Goal: Task Accomplishment & Management: Use online tool/utility

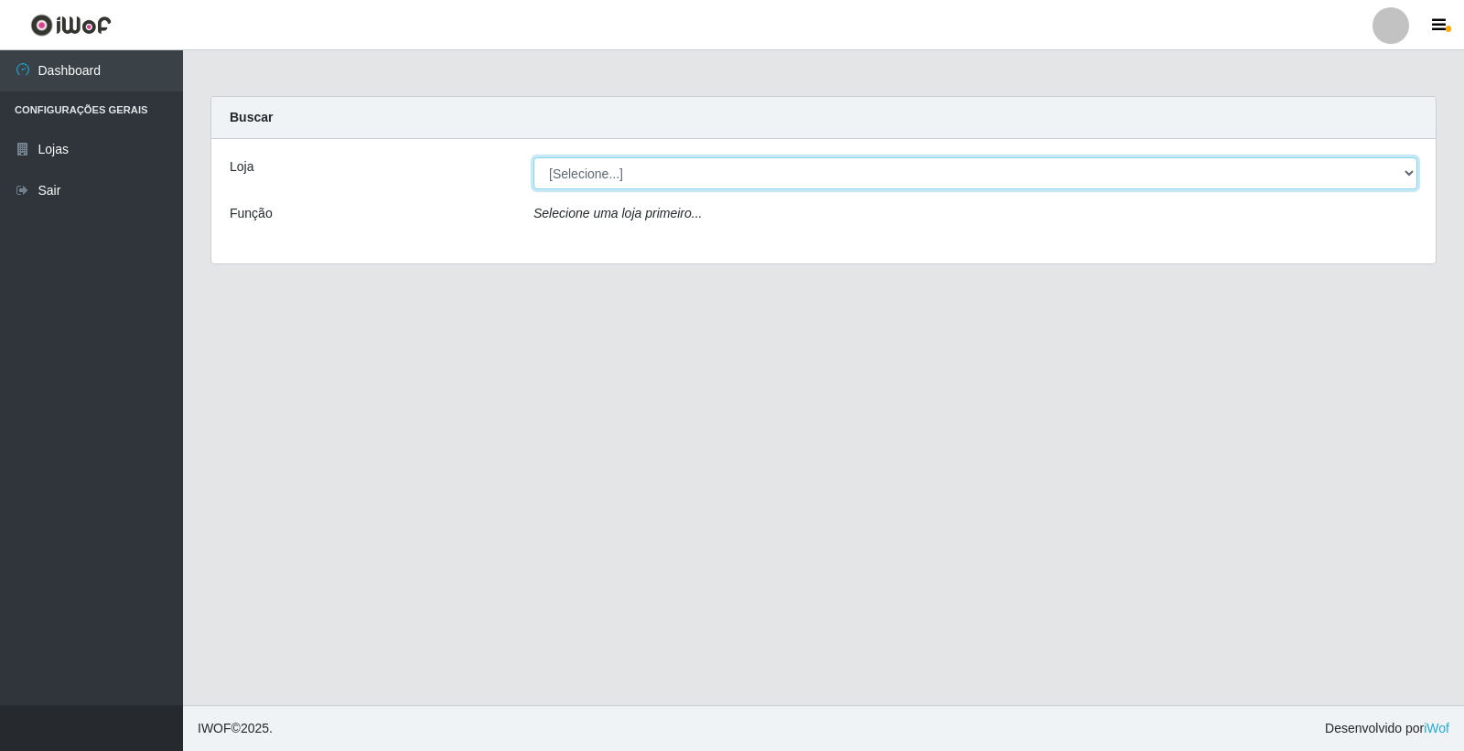
click at [588, 183] on select "[Selecione...] O Filezão - Centenário" at bounding box center [976, 173] width 884 height 32
select select "203"
click at [534, 157] on select "[Selecione...] O Filezão - Centenário" at bounding box center [976, 173] width 884 height 32
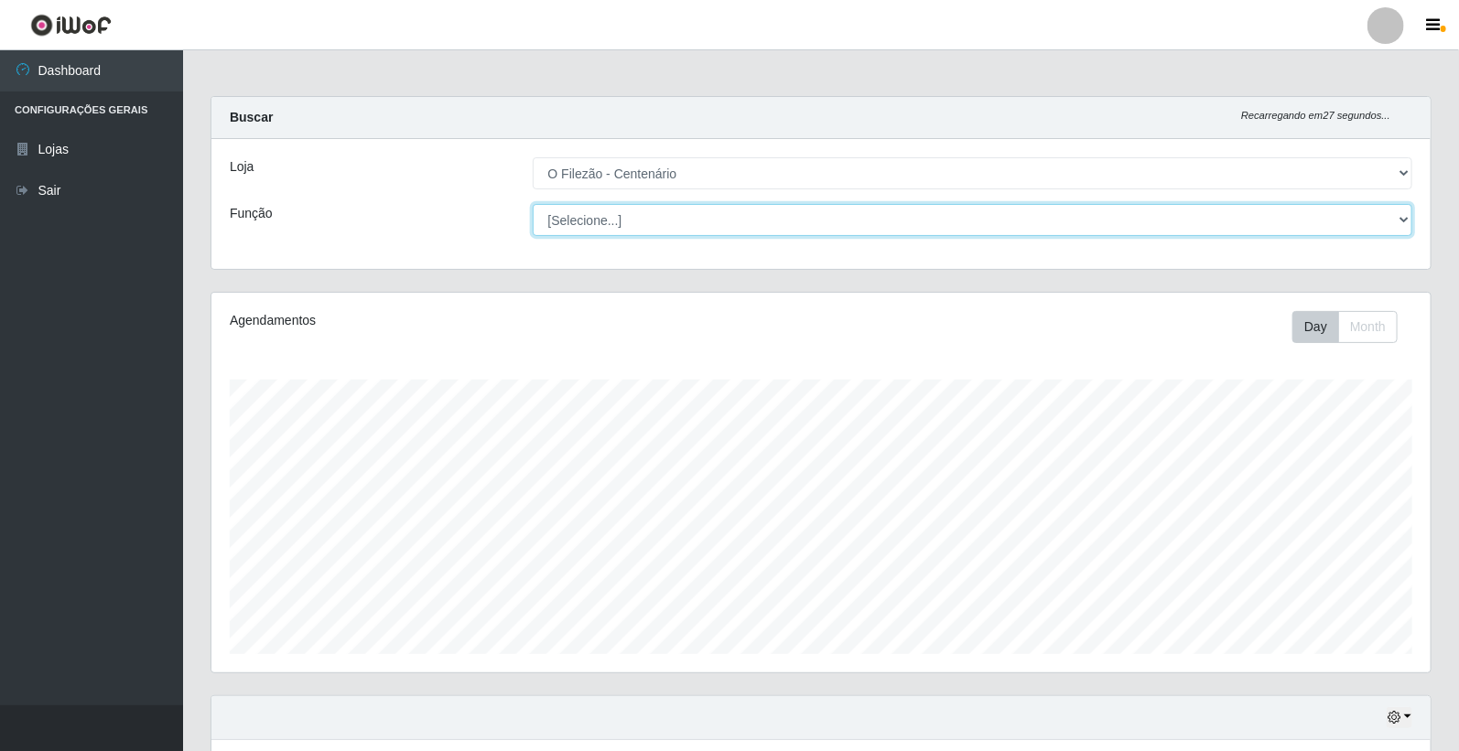
click at [569, 220] on select "[Selecione...] Auxiliar de Estacionamento Auxiliar de Estacionamento + Auxiliar…" at bounding box center [973, 220] width 880 height 32
select select "1"
click at [533, 204] on select "[Selecione...] Auxiliar de Estacionamento Auxiliar de Estacionamento + Auxiliar…" at bounding box center [973, 220] width 880 height 32
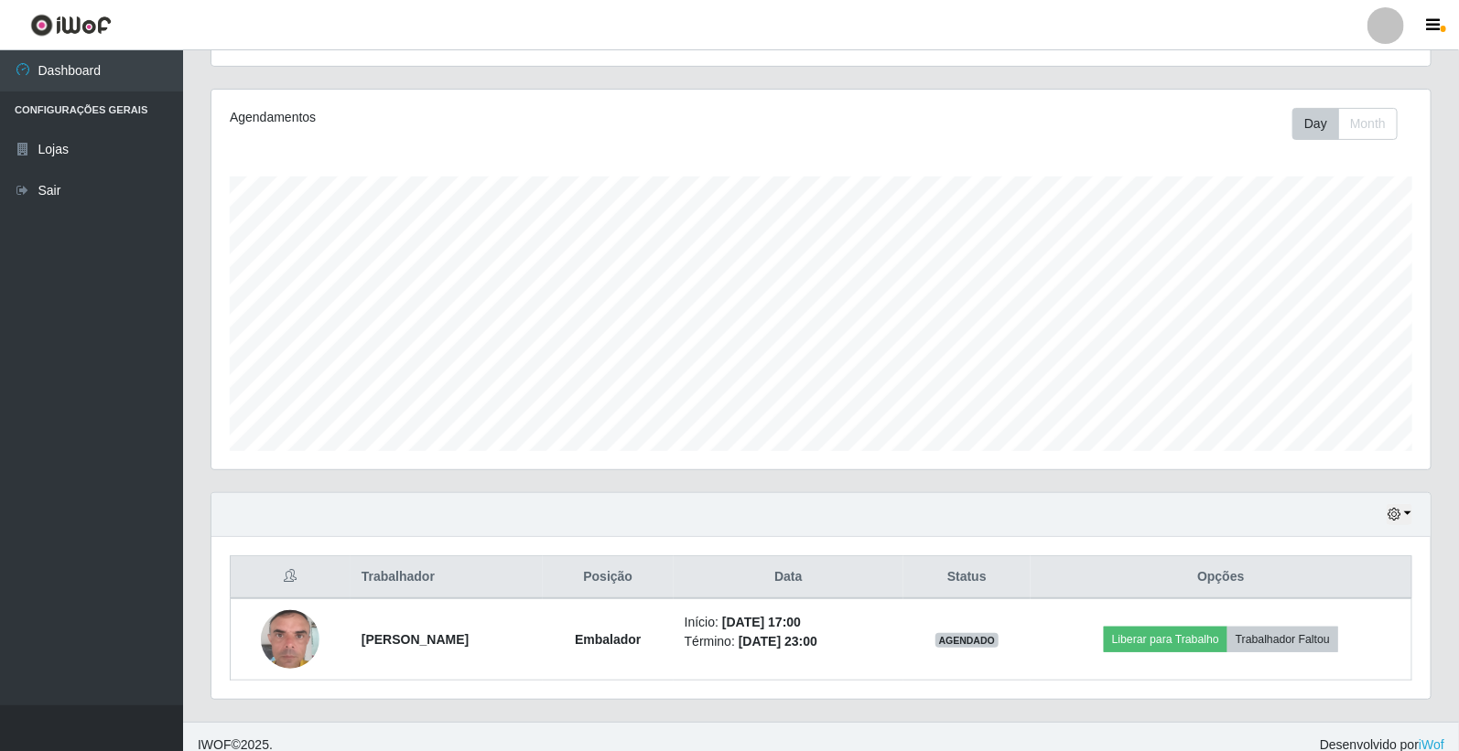
scroll to position [220, 0]
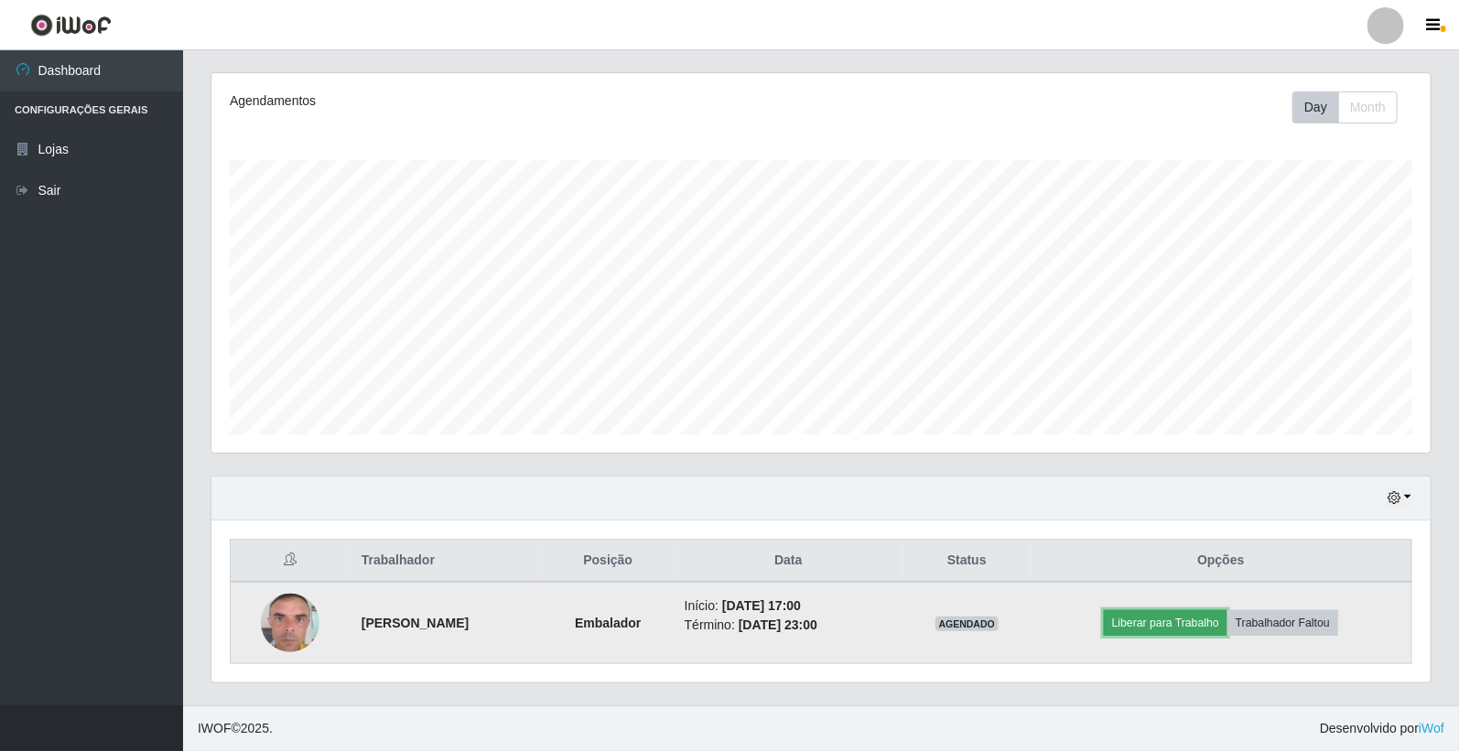
click at [1197, 619] on button "Liberar para Trabalho" at bounding box center [1166, 623] width 124 height 26
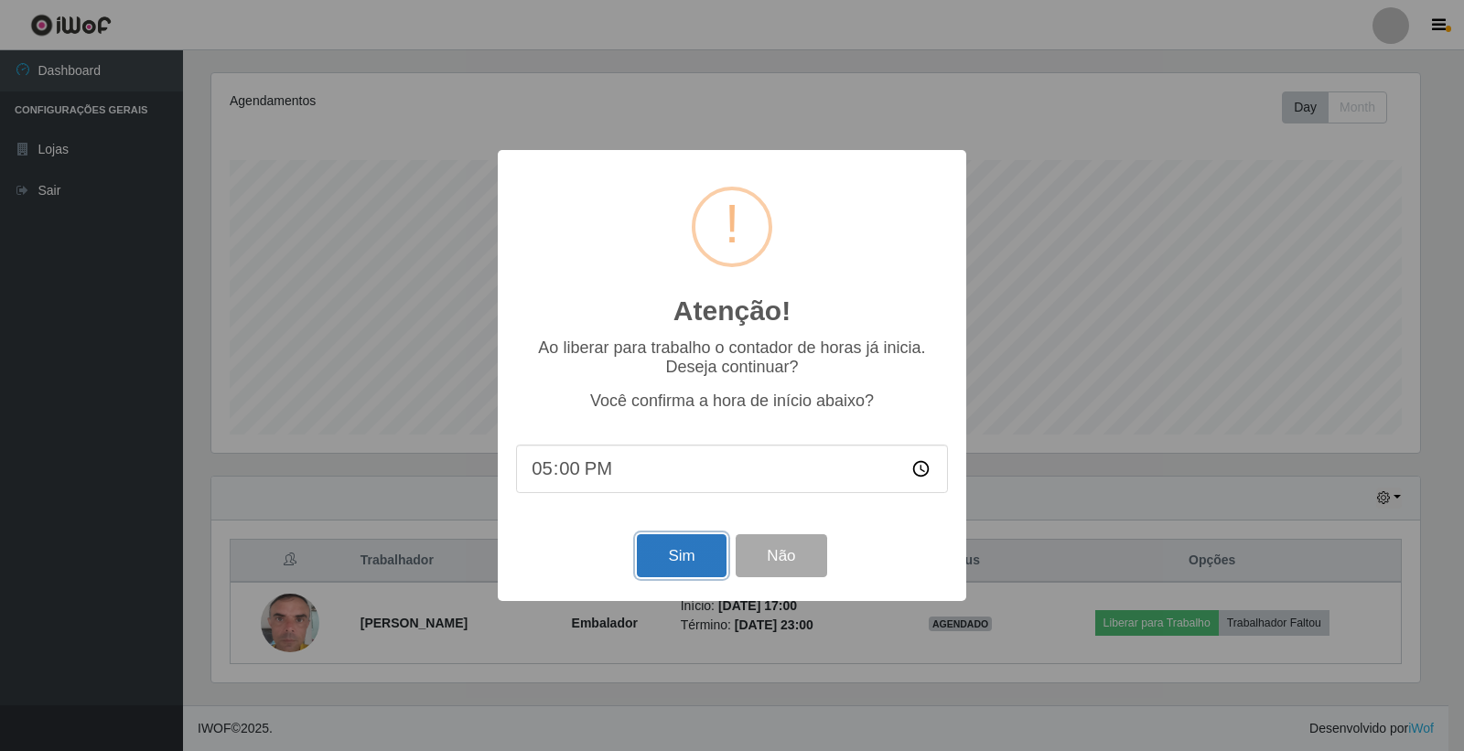
click at [675, 558] on button "Sim" at bounding box center [681, 555] width 89 height 43
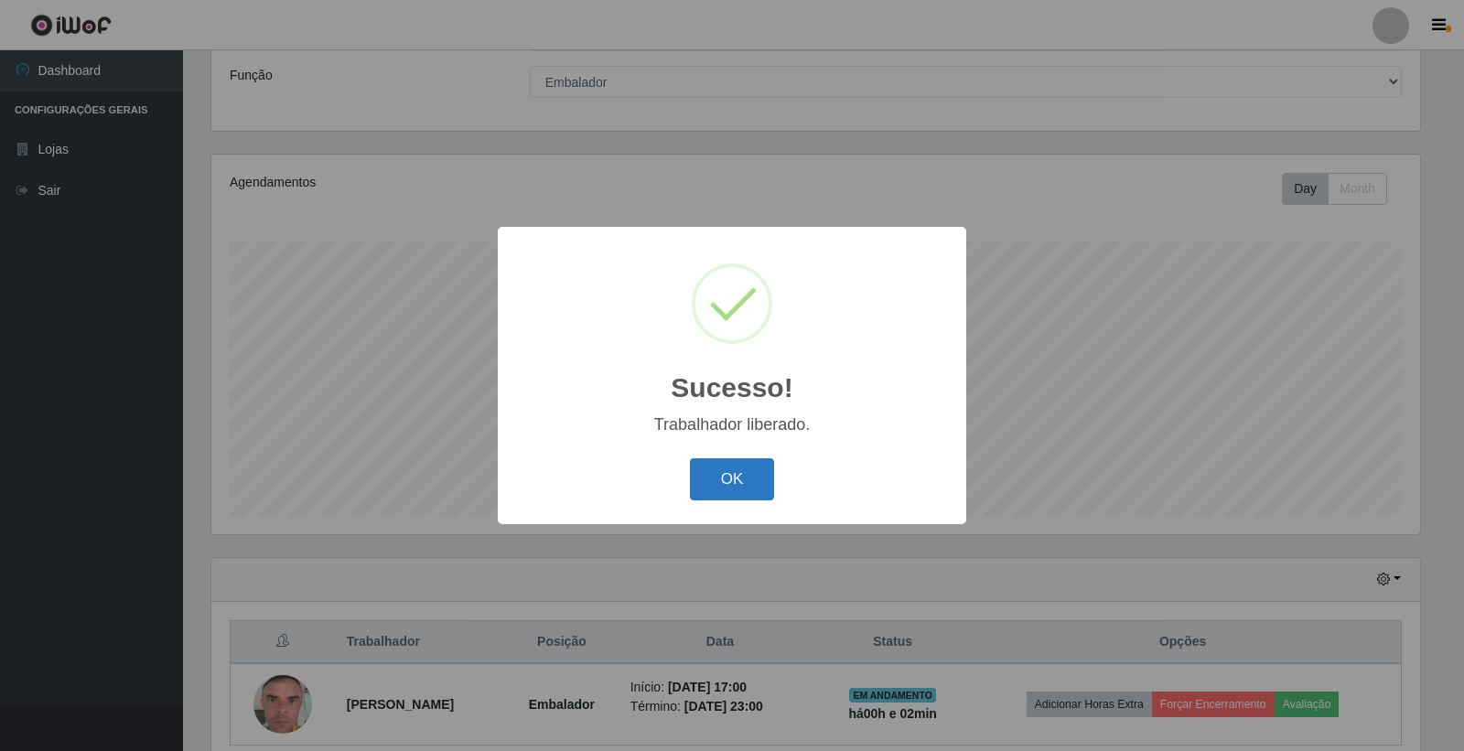
click at [748, 478] on button "OK" at bounding box center [732, 479] width 85 height 43
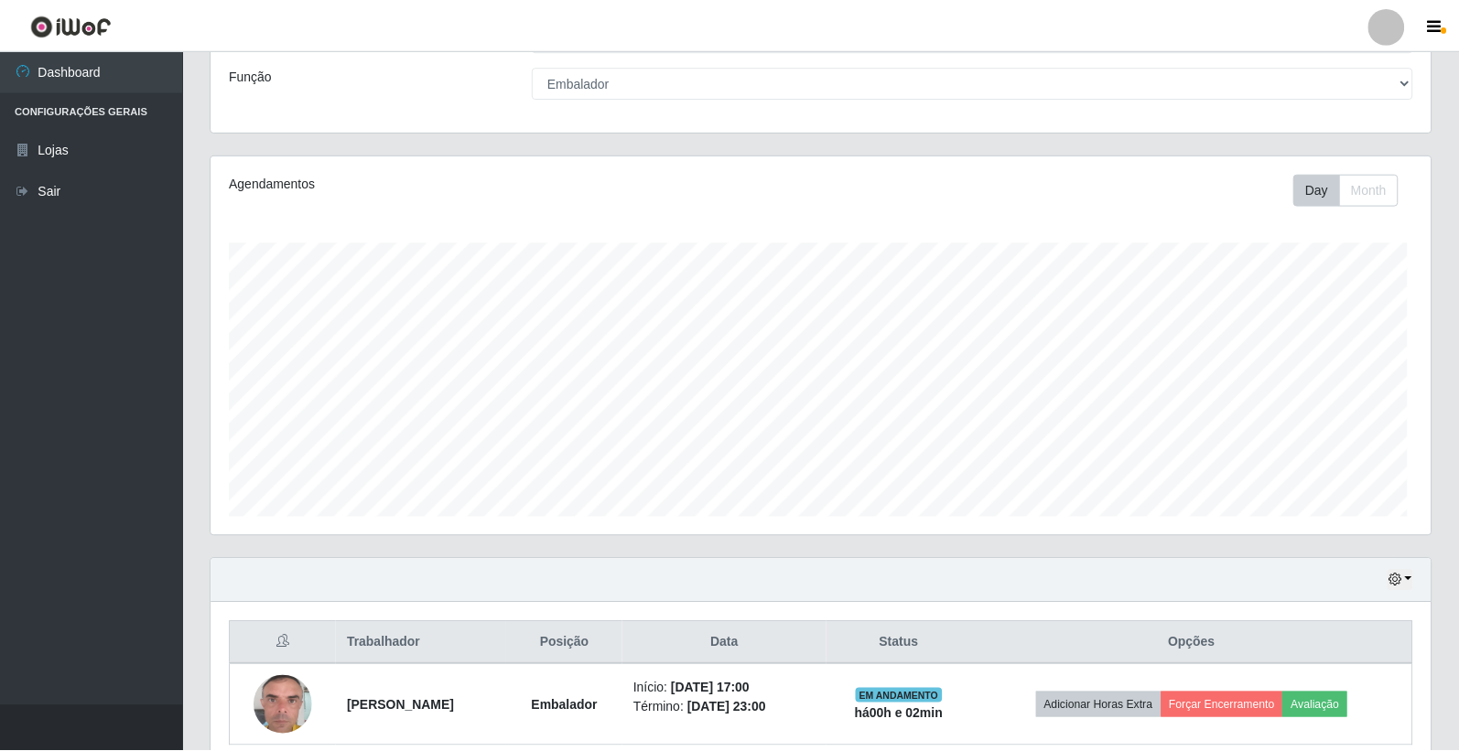
scroll to position [379, 1219]
